Goal: Obtain resource: Obtain resource

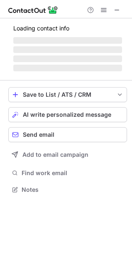
scroll to position [181, 132]
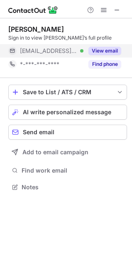
click at [107, 47] on button "View email" at bounding box center [105, 51] width 33 height 8
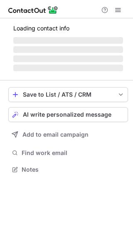
scroll to position [161, 133]
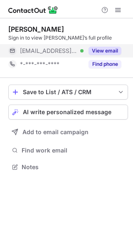
click at [112, 47] on button "View email" at bounding box center [105, 51] width 33 height 8
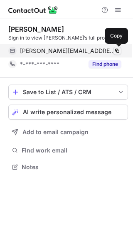
click at [119, 50] on span at bounding box center [117, 50] width 7 height 7
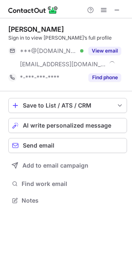
scroll to position [194, 132]
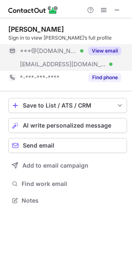
drag, startPoint x: 83, startPoint y: 50, endPoint x: 101, endPoint y: 52, distance: 17.5
click at [101, 52] on button "View email" at bounding box center [105, 51] width 33 height 8
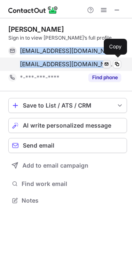
drag, startPoint x: 21, startPoint y: 50, endPoint x: 103, endPoint y: 67, distance: 83.3
click at [103, 67] on div "alvapressinc@gmail.com Verified Send email Copy rroy@gandetherapies.com Verifie…" at bounding box center [64, 57] width 113 height 27
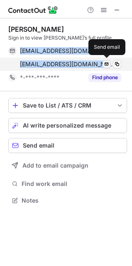
copy div "alvapressinc@gmail.com Verified Send email Copy rroy@gandetherapies.com Verified"
click at [103, 67] on button at bounding box center [107, 64] width 8 height 8
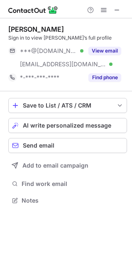
scroll to position [194, 132]
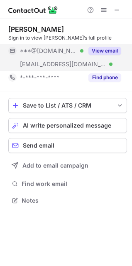
click at [101, 49] on button "View email" at bounding box center [105, 51] width 33 height 8
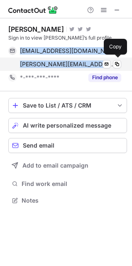
drag, startPoint x: 19, startPoint y: 50, endPoint x: 90, endPoint y: 69, distance: 73.5
click at [90, 69] on div "kellis1982@gmail.com Verified Send email Copy janice@janicesellis.com Verified …" at bounding box center [64, 57] width 113 height 27
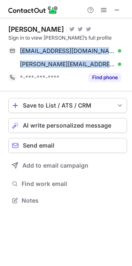
copy div "kellis1982@gmail.com Verified Send email Copy janice@janicesellis.com"
